Goal: Information Seeking & Learning: Learn about a topic

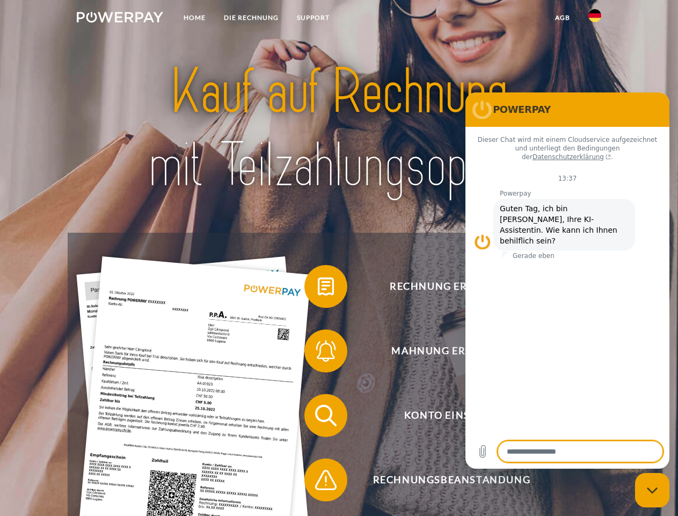
click at [120, 19] on img at bounding box center [120, 17] width 86 height 11
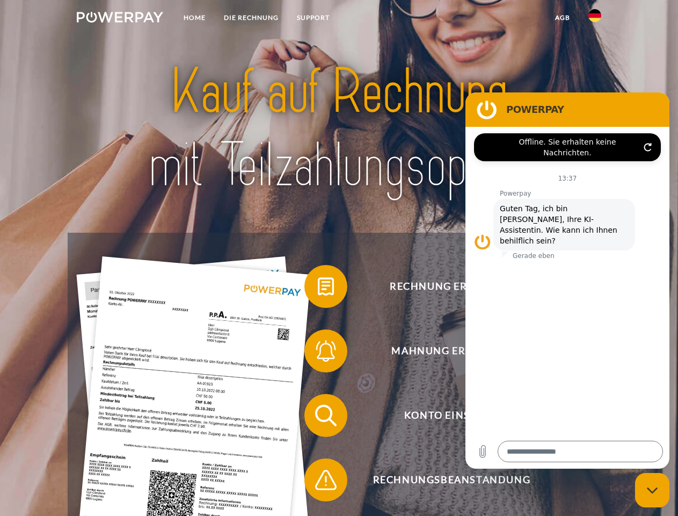
click at [595, 19] on img at bounding box center [595, 15] width 13 height 13
click at [562, 18] on link "agb" at bounding box center [562, 17] width 33 height 19
click at [318, 288] on span at bounding box center [310, 286] width 54 height 54
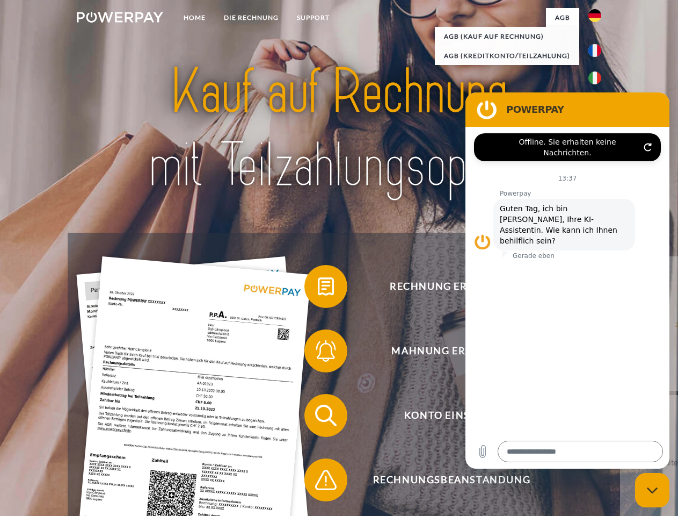
click at [318, 353] on span at bounding box center [310, 351] width 54 height 54
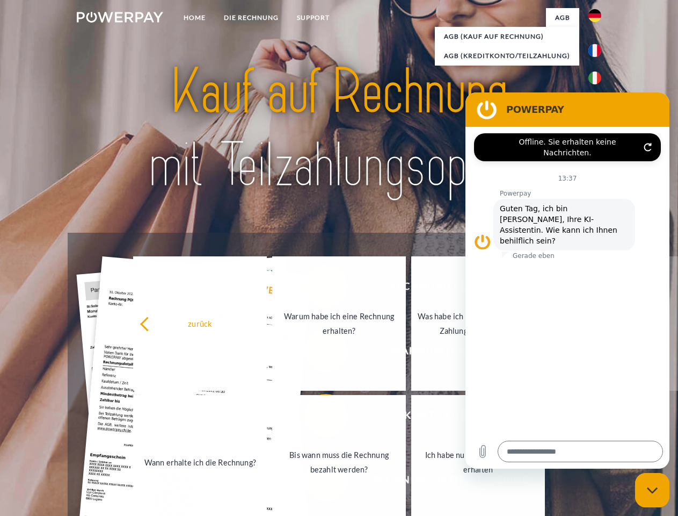
click at [318, 417] on link "Bis wann muss die Rechnung bezahlt werden?" at bounding box center [339, 462] width 134 height 134
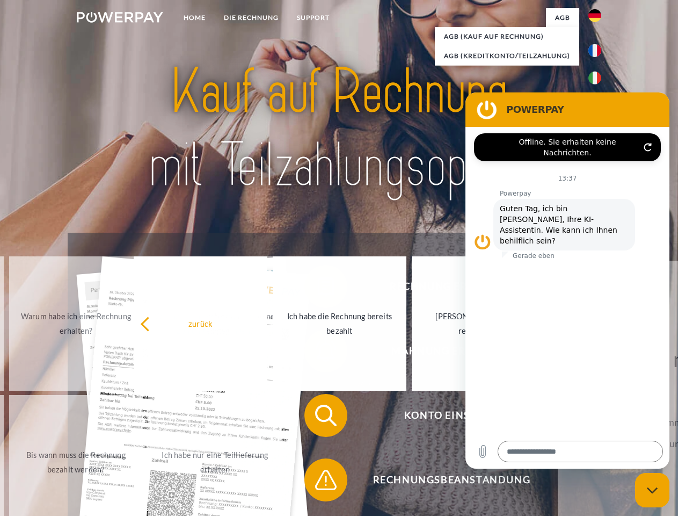
click at [318, 482] on span at bounding box center [310, 480] width 54 height 54
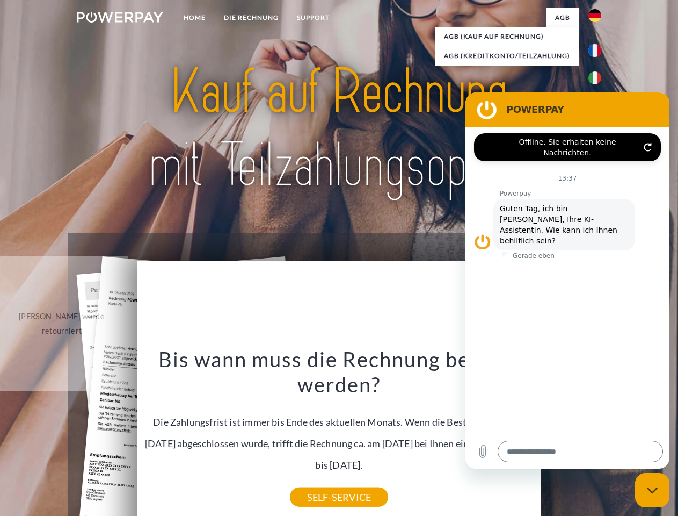
click at [653, 490] on icon "Messaging-Fenster schließen" at bounding box center [652, 490] width 11 height 7
type textarea "*"
